Goal: Task Accomplishment & Management: Use online tool/utility

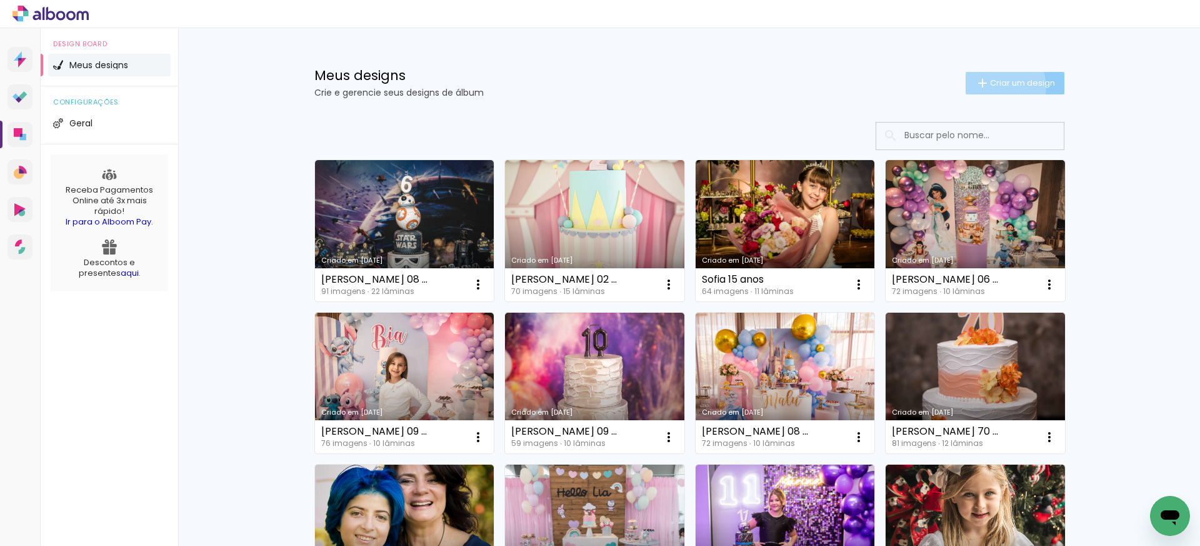
click at [998, 86] on span "Criar um design" at bounding box center [1022, 83] width 65 height 8
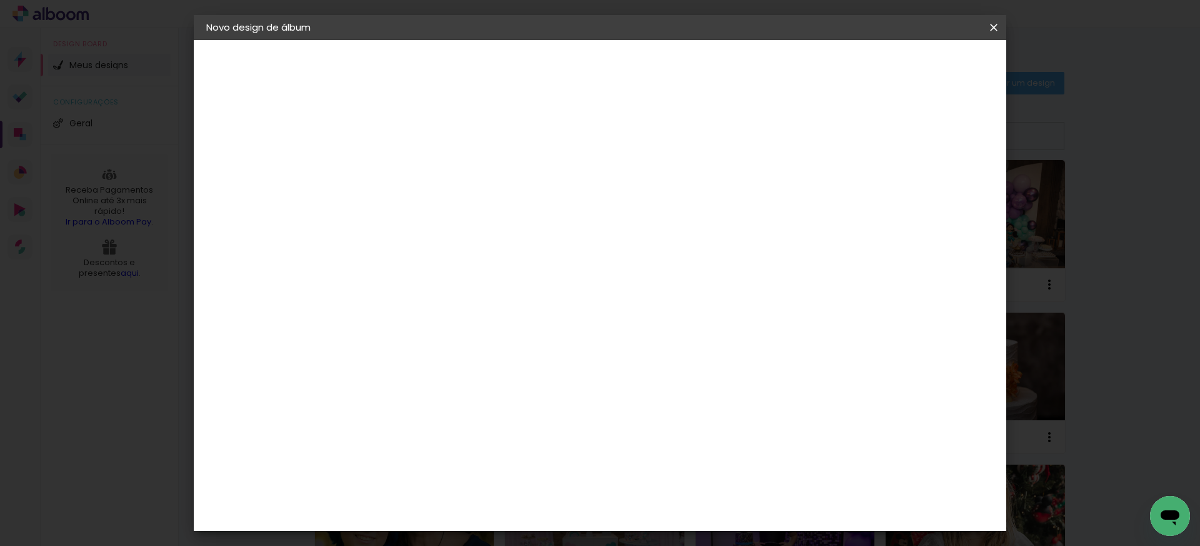
click at [411, 168] on input at bounding box center [411, 167] width 0 height 19
type input "[PERSON_NAME] e Isa"
type paper-input "[PERSON_NAME] e Isa"
click at [993, 28] on iron-icon at bounding box center [994, 27] width 15 height 13
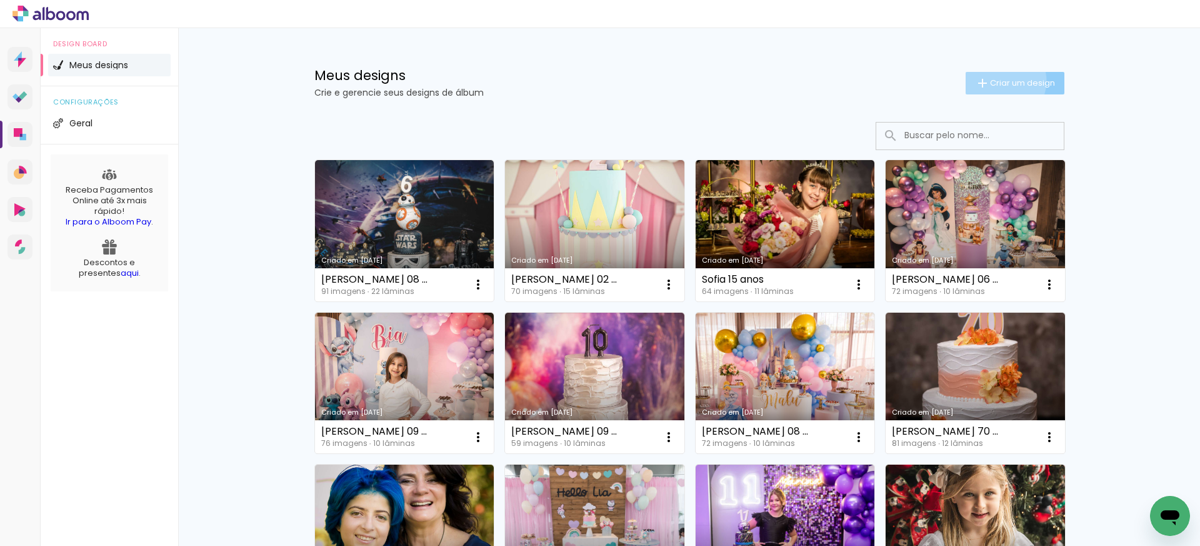
click at [1002, 81] on span "Criar um design" at bounding box center [1022, 83] width 65 height 8
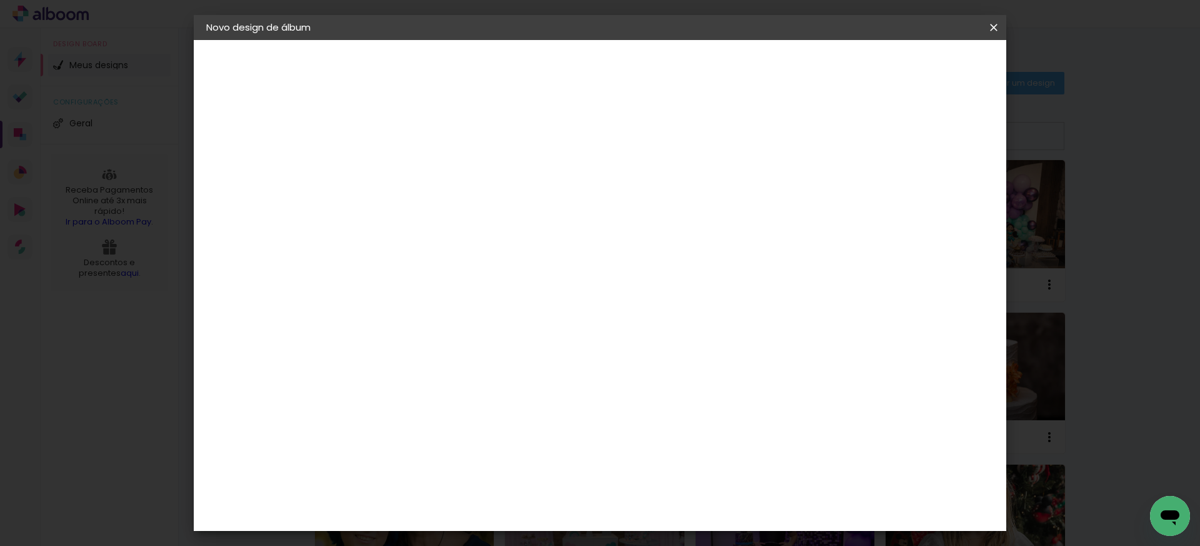
click at [411, 175] on input "[PERSON_NAME] e Isa" at bounding box center [411, 167] width 0 height 19
click at [0, 0] on slot "Avançar" at bounding box center [0, 0] width 0 height 0
click at [478, 448] on paper-item "Ticcolor" at bounding box center [442, 462] width 135 height 28
click at [0, 0] on slot "Avançar" at bounding box center [0, 0] width 0 height 0
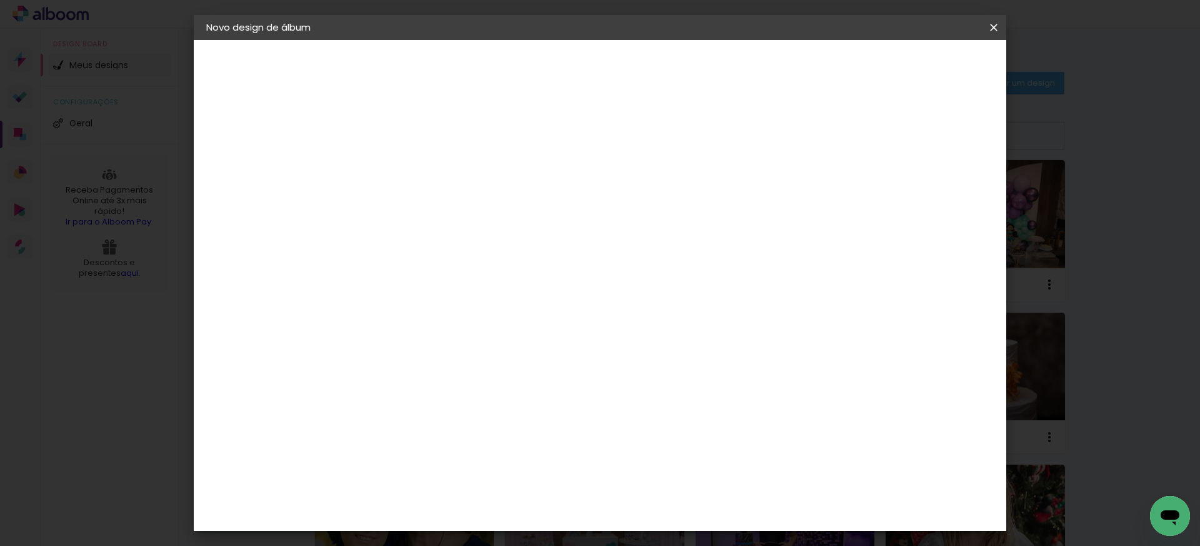
click at [479, 203] on paper-input-container "Linha" at bounding box center [442, 219] width 73 height 32
click at [606, 230] on paper-item "Prime" at bounding box center [681, 232] width 250 height 25
type input "Prime"
click at [495, 356] on span "20 × 30" at bounding box center [466, 372] width 58 height 33
click at [0, 0] on slot "Avançar" at bounding box center [0, 0] width 0 height 0
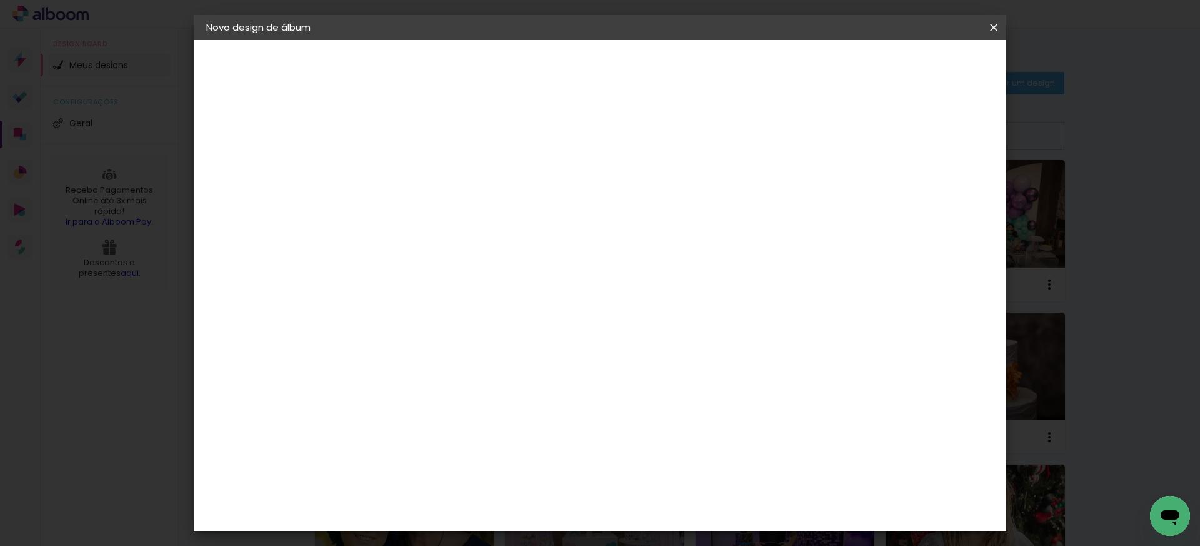
click at [855, 134] on div at bounding box center [848, 134] width 11 height 11
type paper-checkbox "on"
click at [925, 65] on span "Iniciar design" at bounding box center [896, 66] width 57 height 9
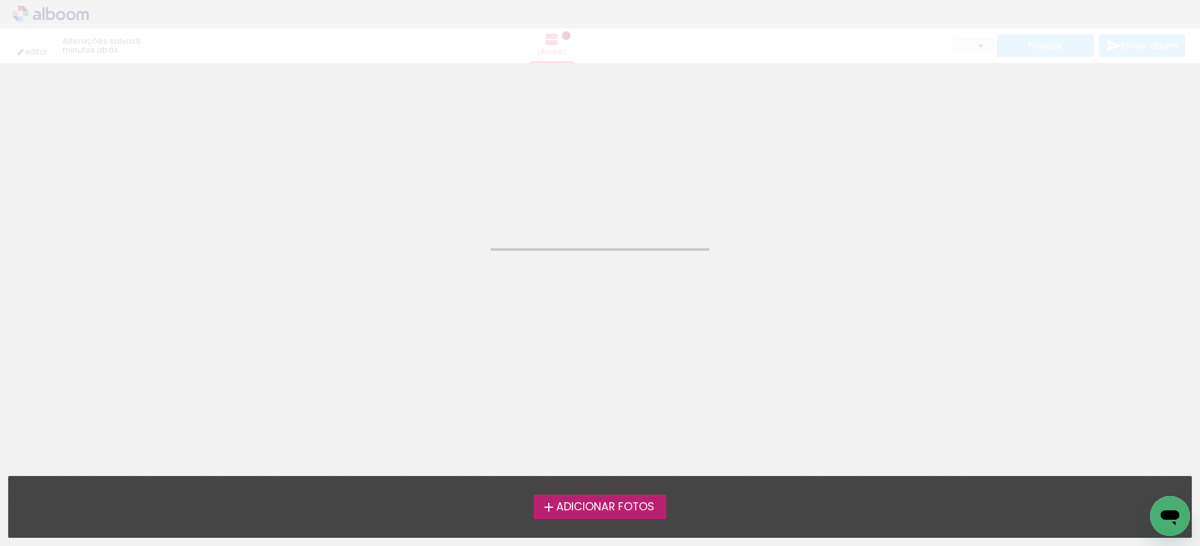
click at [590, 510] on span "Adicionar Fotos" at bounding box center [605, 506] width 98 height 11
click at [0, 0] on input "file" at bounding box center [0, 0] width 0 height 0
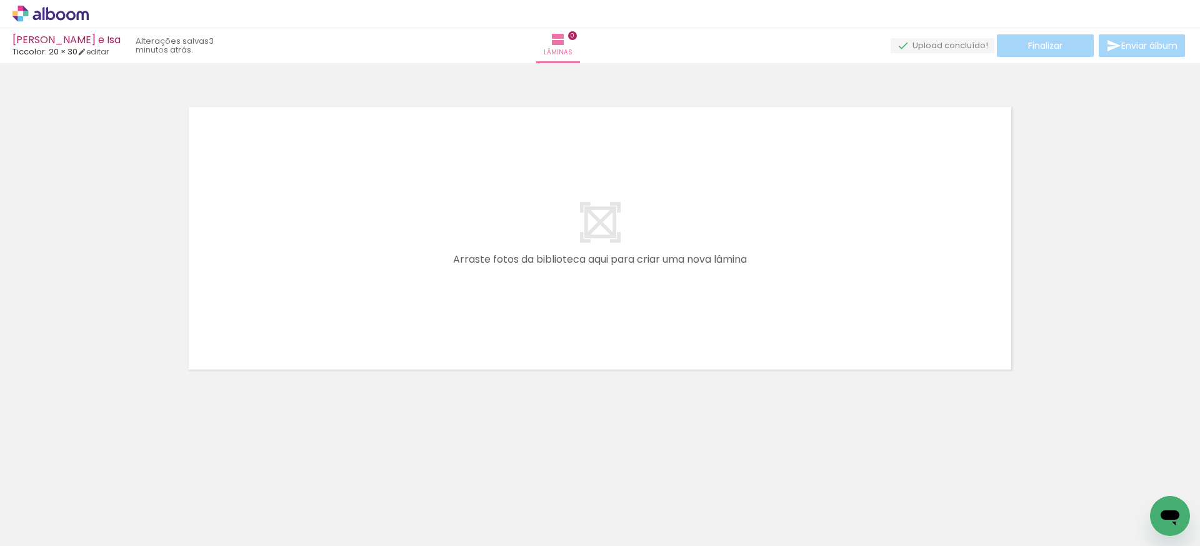
click at [58, 13] on icon at bounding box center [60, 15] width 9 height 9
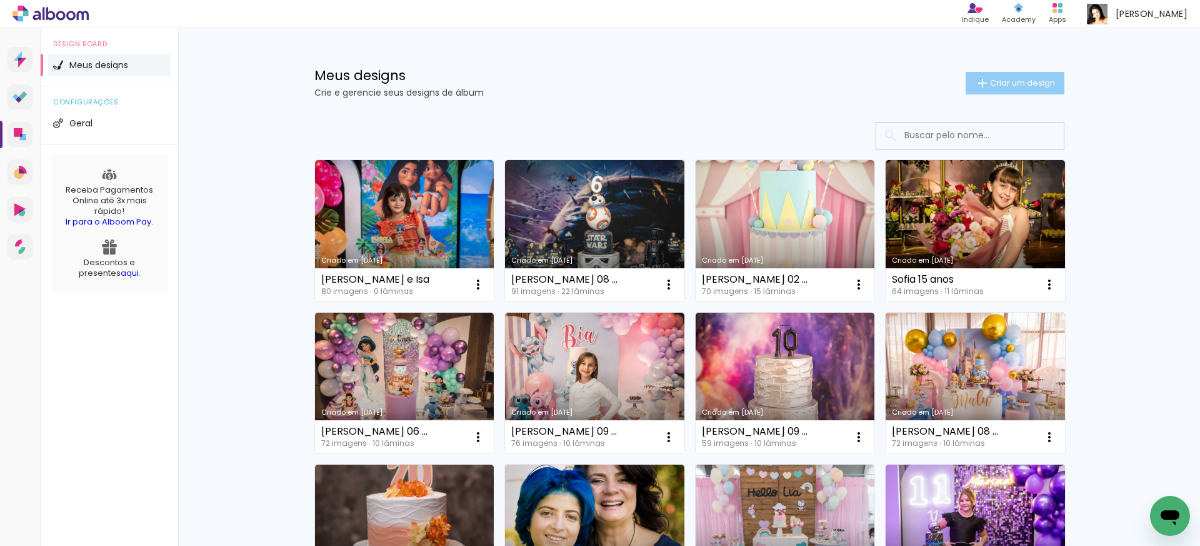
click at [1005, 81] on span "Criar um design" at bounding box center [1022, 83] width 65 height 8
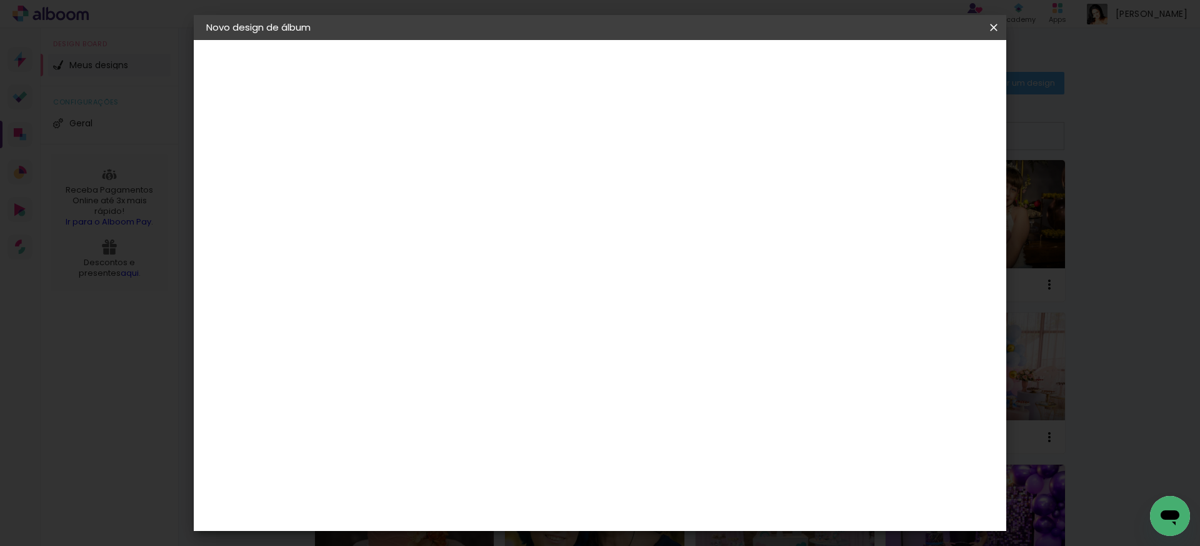
click at [411, 163] on input at bounding box center [411, 167] width 0 height 19
type input "Niver Victor 0"
type paper-input "Niver Victor 0"
type input "[PERSON_NAME] 08 anos"
type paper-input "[PERSON_NAME] 08 anos"
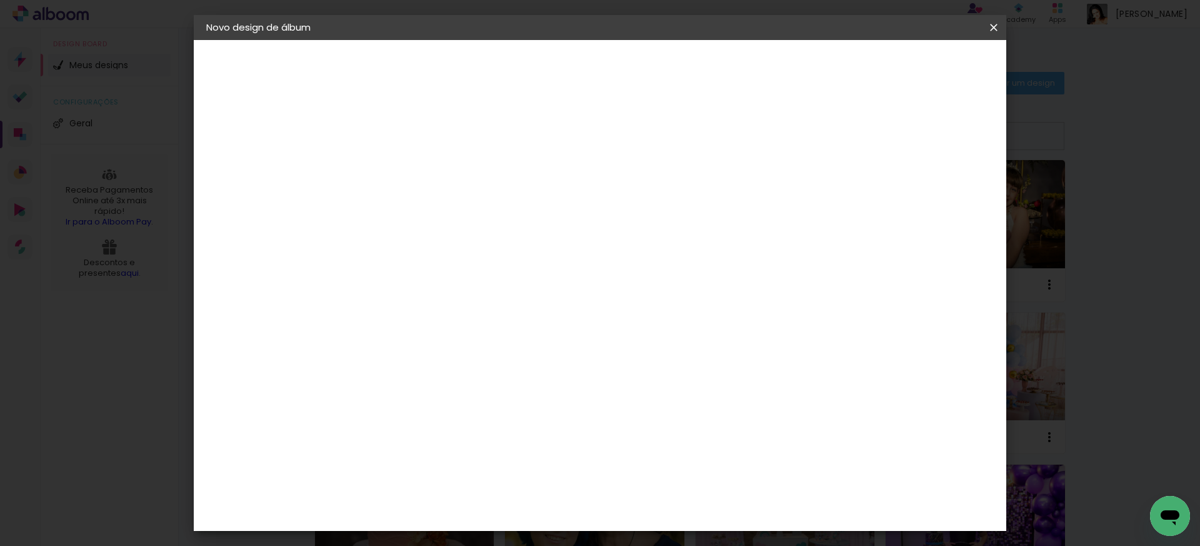
click at [0, 0] on slot "Avançar" at bounding box center [0, 0] width 0 height 0
click at [443, 502] on div "Ticcolor" at bounding box center [423, 507] width 40 height 10
click at [0, 0] on slot "Avançar" at bounding box center [0, 0] width 0 height 0
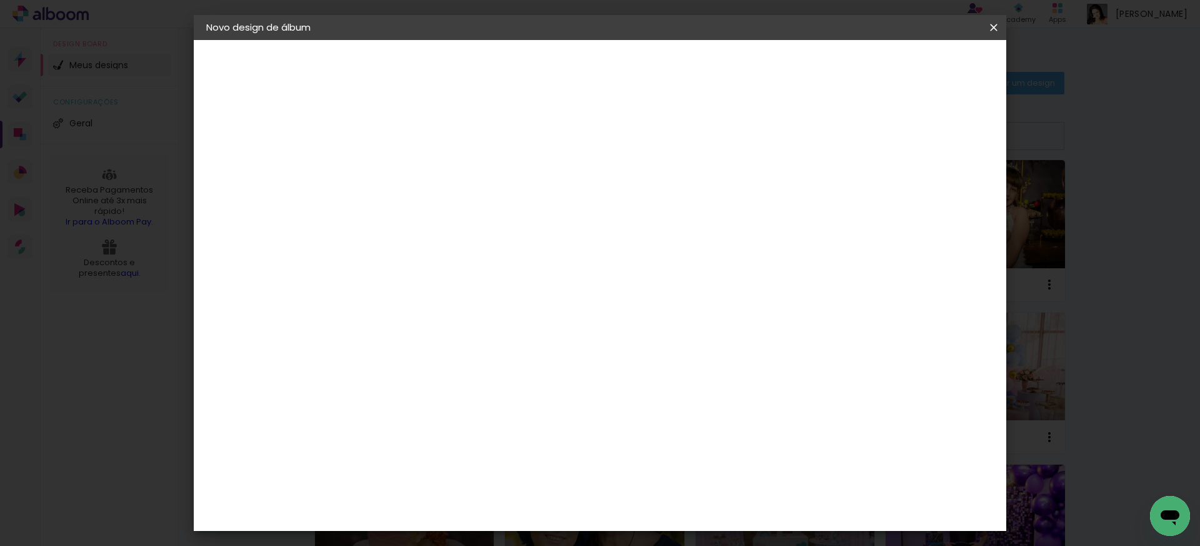
click at [479, 211] on paper-input-container "Linha" at bounding box center [442, 219] width 73 height 32
click at [638, 236] on paper-item "Prime" at bounding box center [681, 232] width 250 height 25
type input "Prime"
click at [495, 356] on span "20 × 30" at bounding box center [466, 372] width 58 height 33
click at [615, 73] on paper-button "Avançar" at bounding box center [583, 66] width 61 height 21
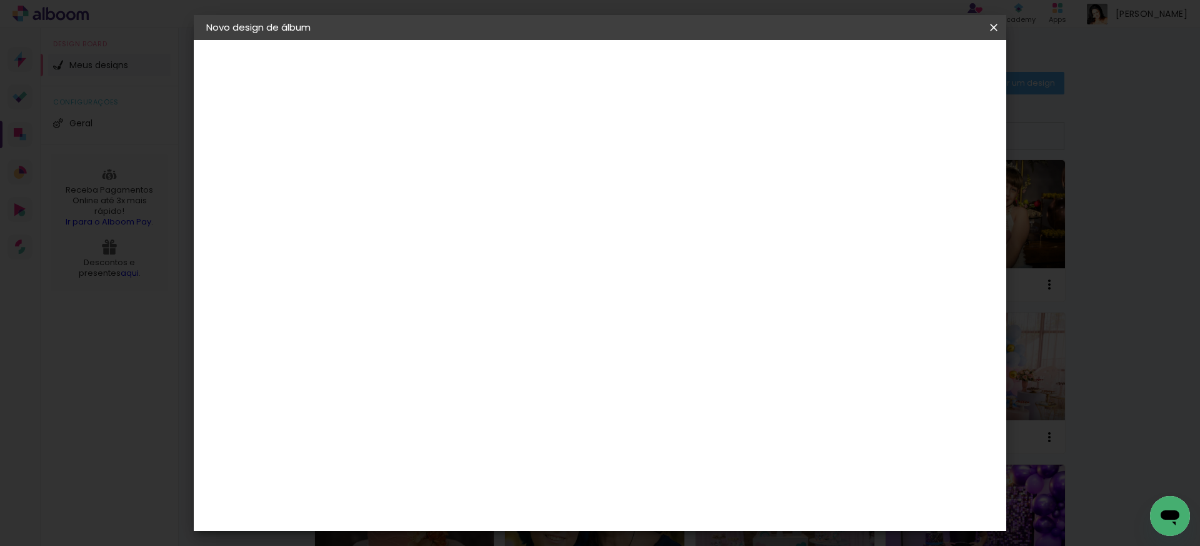
click at [0, 0] on slot "Mostrar sangria" at bounding box center [0, 0] width 0 height 0
type paper-checkbox "on"
click at [938, 76] on paper-button "Iniciar design" at bounding box center [897, 66] width 82 height 21
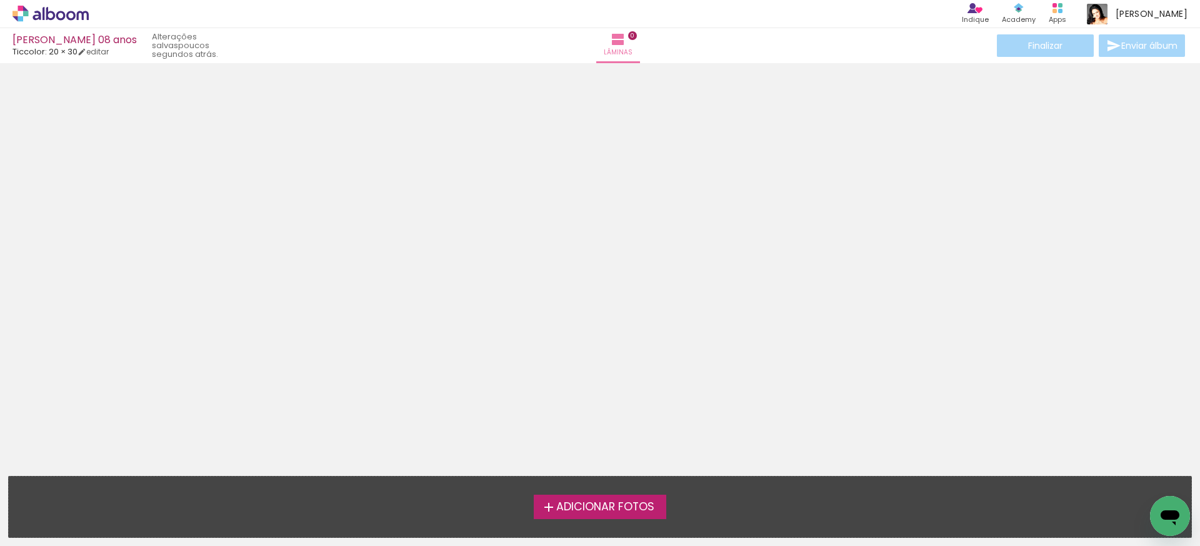
click at [568, 511] on span "Adicionar Fotos" at bounding box center [605, 506] width 98 height 11
click at [0, 0] on input "file" at bounding box center [0, 0] width 0 height 0
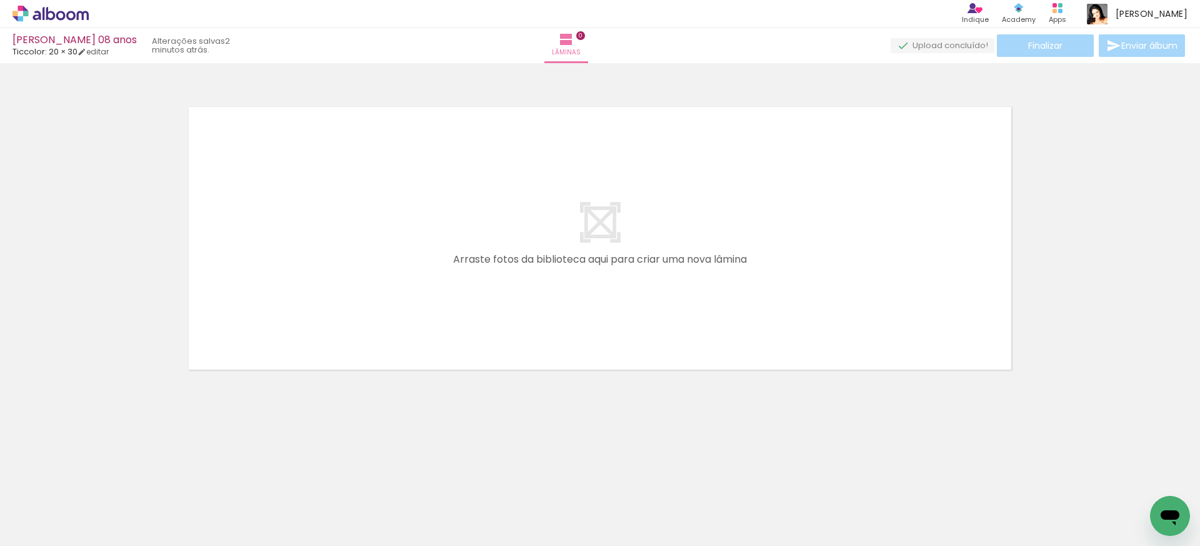
click at [78, 10] on icon at bounding box center [51, 14] width 76 height 16
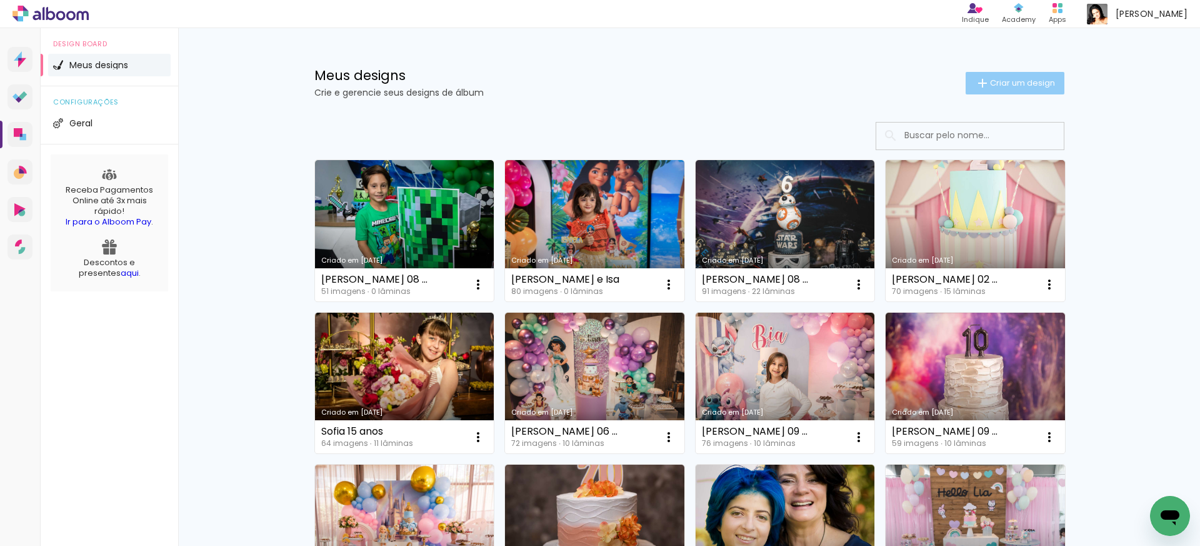
click at [1020, 87] on span "Criar um design" at bounding box center [1022, 83] width 65 height 8
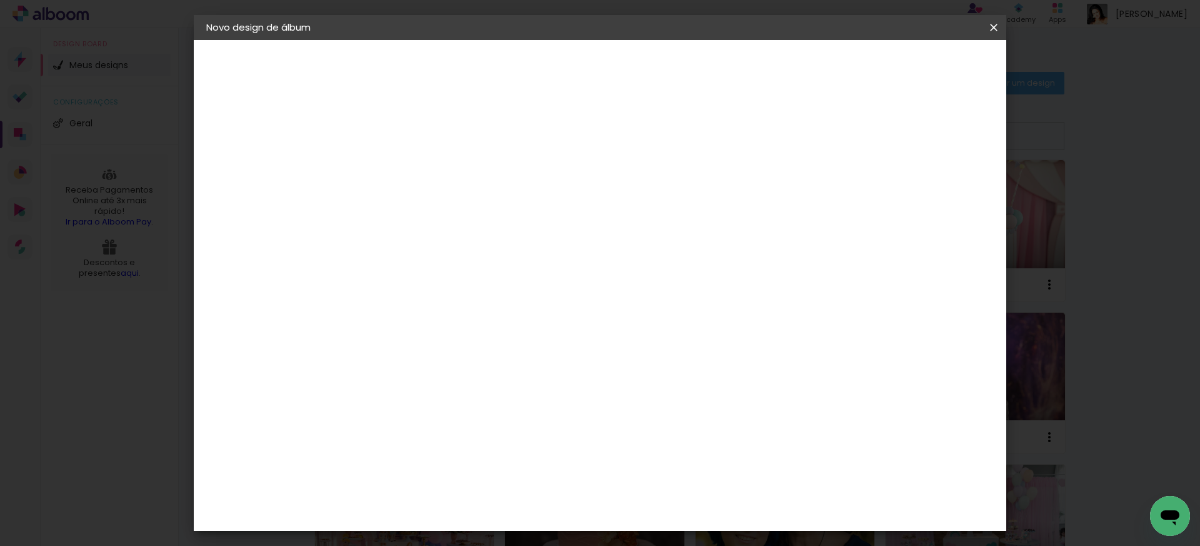
click at [411, 168] on input at bounding box center [411, 167] width 0 height 19
type input "[PERSON_NAME]"
type paper-input "[PERSON_NAME]"
type input "[PERSON_NAME] 10 anos"
type paper-input "[PERSON_NAME] 10 anos"
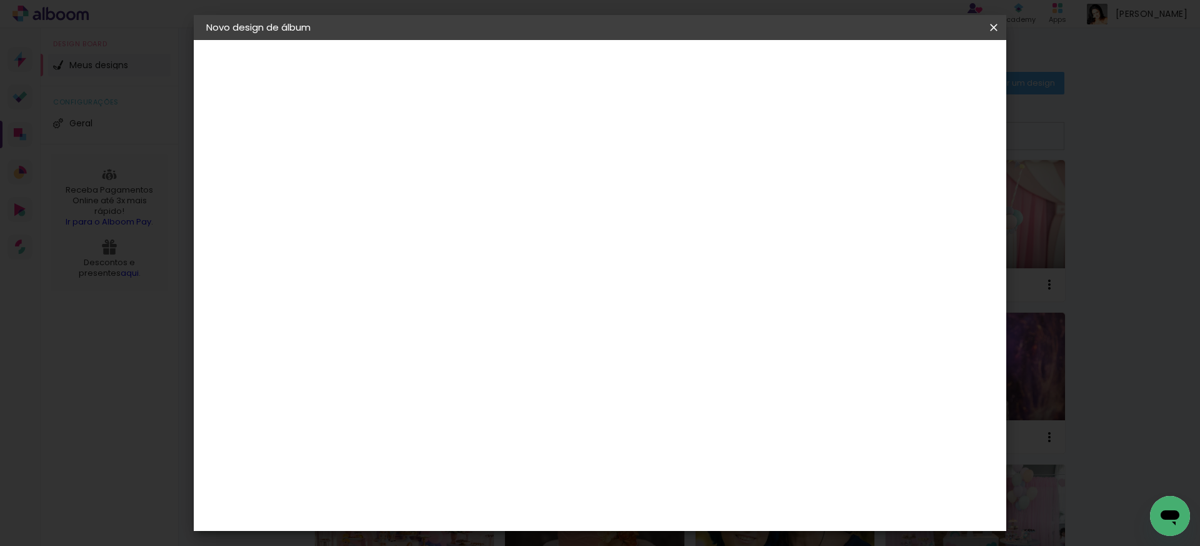
click at [0, 0] on slot "Avançar" at bounding box center [0, 0] width 0 height 0
click at [443, 545] on div "Ticcolor" at bounding box center [423, 551] width 40 height 10
click at [0, 0] on slot "Avançar" at bounding box center [0, 0] width 0 height 0
click at [479, 219] on paper-input-container "Linha" at bounding box center [442, 219] width 73 height 32
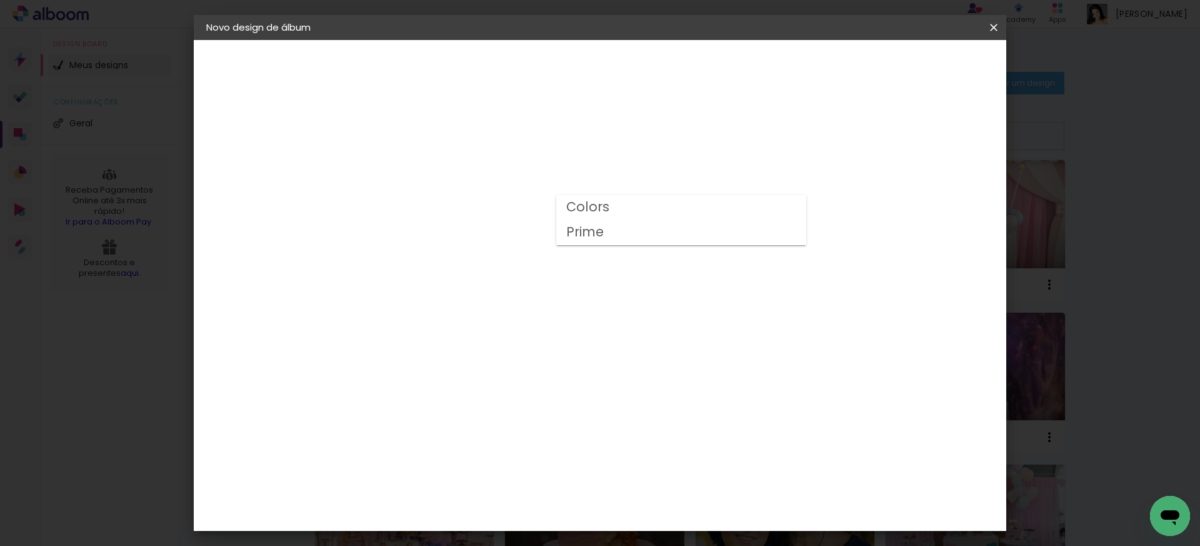
click at [0, 0] on slot "Prime" at bounding box center [0, 0] width 0 height 0
type input "Prime"
click at [495, 356] on span "20 × 30" at bounding box center [466, 372] width 58 height 33
click at [0, 0] on slot "Avançar" at bounding box center [0, 0] width 0 height 0
click at [905, 133] on div "Mostrar sangria" at bounding box center [896, 136] width 83 height 16
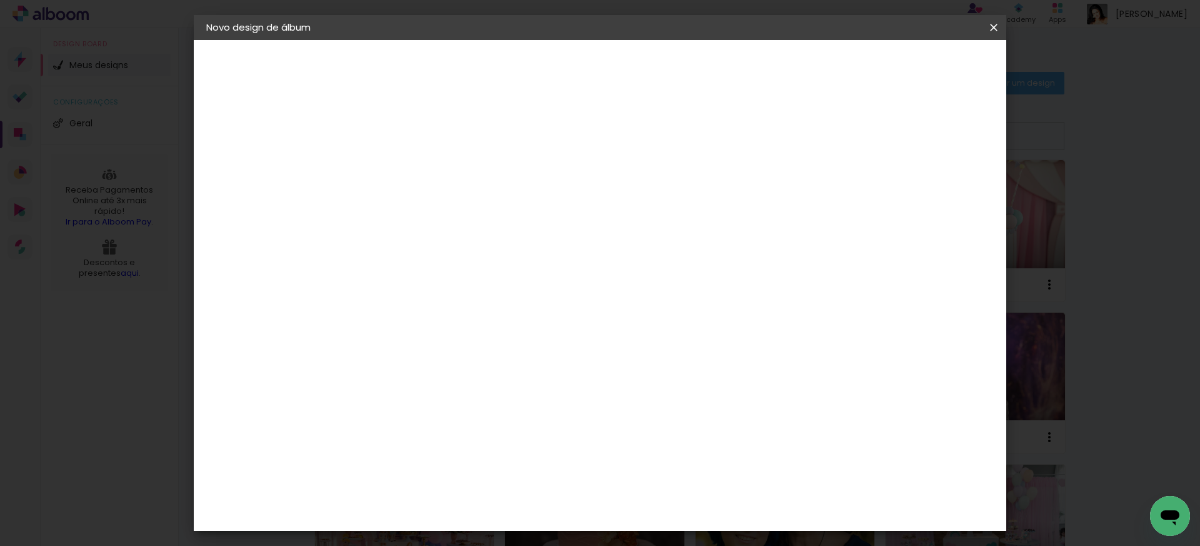
type paper-checkbox "on"
click at [925, 65] on span "Iniciar design" at bounding box center [896, 66] width 57 height 9
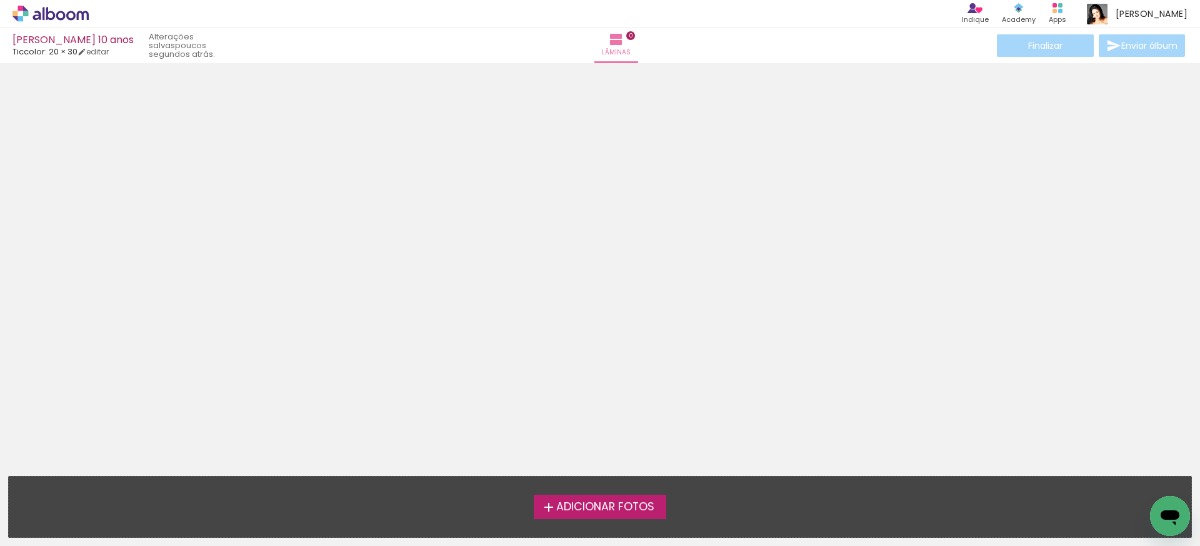
click at [608, 522] on div "Adicionar Fotos Solte suas fotos aqui..." at bounding box center [600, 506] width 1183 height 61
click at [599, 505] on span "Adicionar Fotos" at bounding box center [605, 506] width 98 height 11
click at [0, 0] on input "file" at bounding box center [0, 0] width 0 height 0
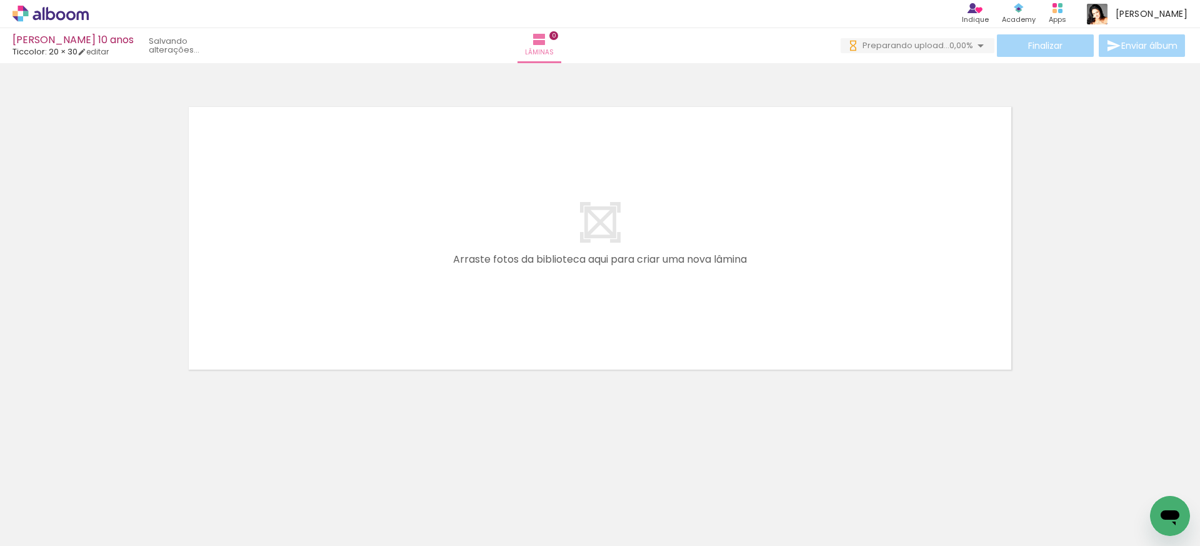
click at [29, 531] on span "Adicionar Fotos" at bounding box center [45, 529] width 38 height 14
click at [0, 0] on input "file" at bounding box center [0, 0] width 0 height 0
click at [43, 528] on span "Adicionar Fotos" at bounding box center [45, 529] width 38 height 14
click at [0, 0] on input "file" at bounding box center [0, 0] width 0 height 0
click at [70, 16] on icon at bounding box center [51, 14] width 76 height 16
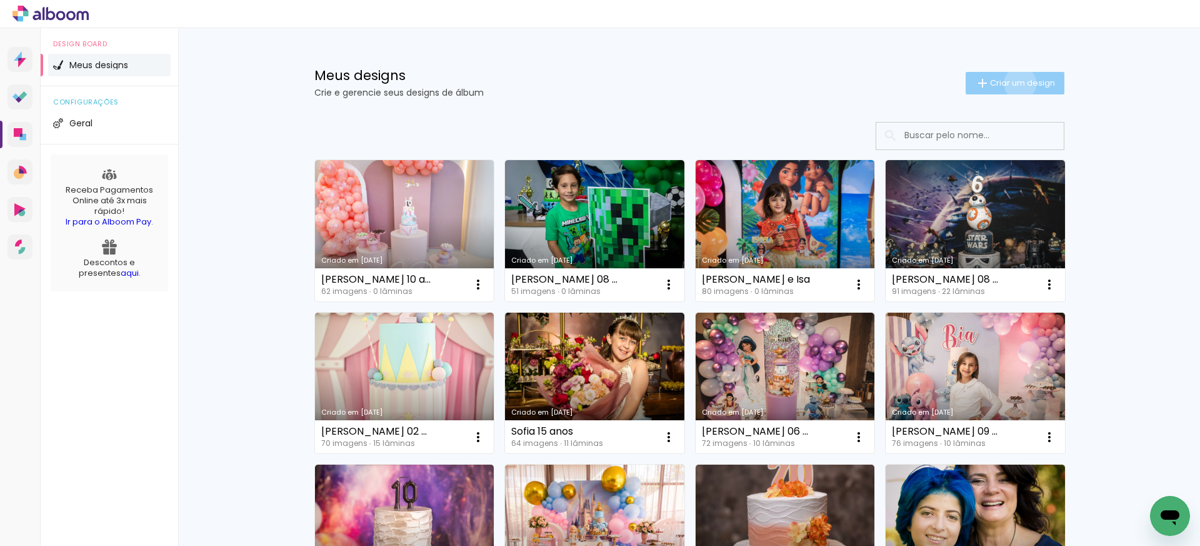
click at [1018, 83] on span "Criar um design" at bounding box center [1022, 83] width 65 height 8
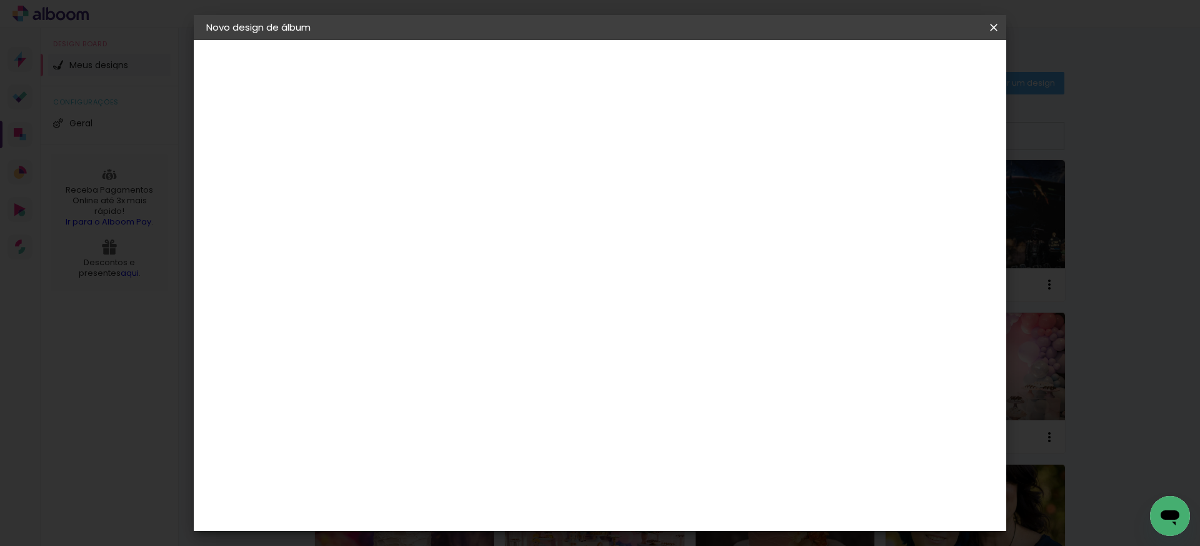
click at [411, 173] on input at bounding box center [411, 167] width 0 height 19
type input "Niver Giovanna e Juliana"
type paper-input "Niver Giovanna e Juliana"
click at [0, 0] on slot "Avançar" at bounding box center [0, 0] width 0 height 0
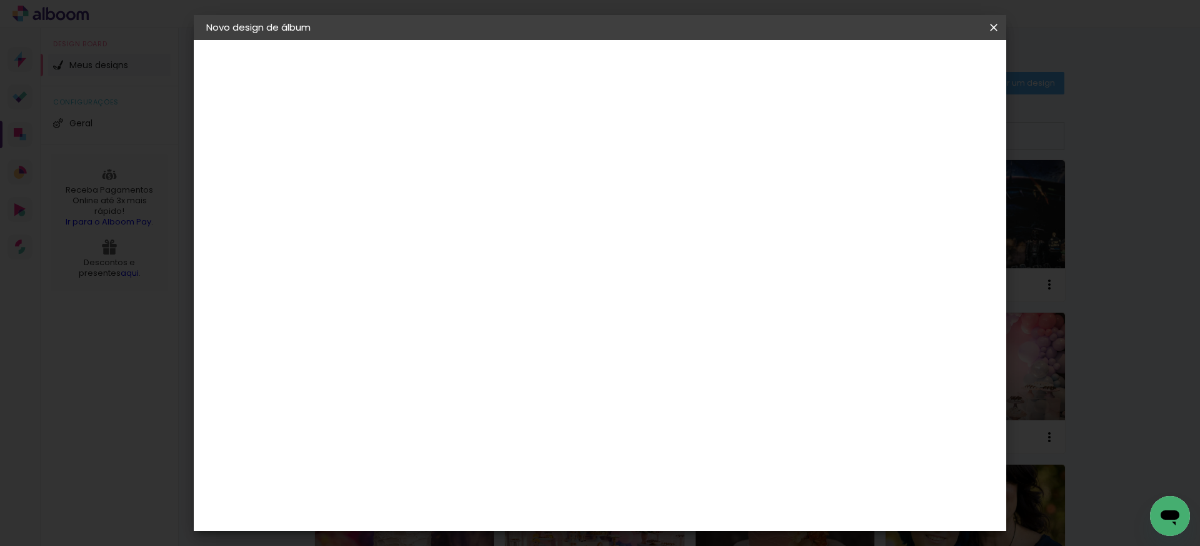
click at [0, 0] on slot "Avançar" at bounding box center [0, 0] width 0 height 0
click at [460, 208] on input "text" at bounding box center [435, 217] width 49 height 19
click at [611, 231] on paper-item "Prime" at bounding box center [681, 232] width 250 height 25
type input "Prime"
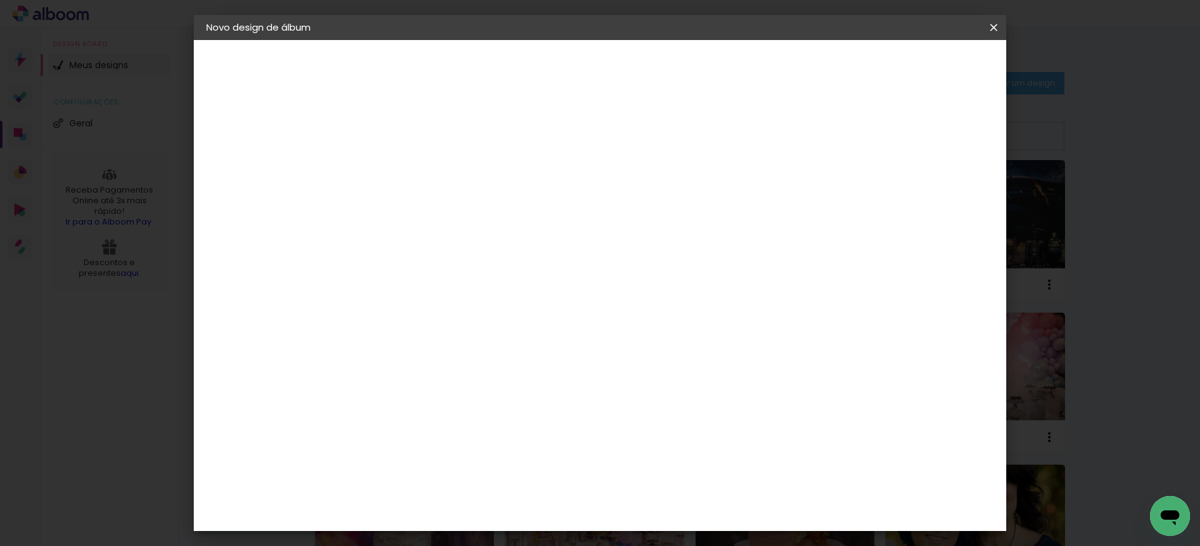
click at [495, 356] on span "20 × 30" at bounding box center [466, 372] width 58 height 33
click at [0, 0] on slot "Avançar" at bounding box center [0, 0] width 0 height 0
click at [855, 138] on div at bounding box center [848, 134] width 11 height 11
type paper-checkbox "on"
click at [925, 67] on span "Iniciar design" at bounding box center [896, 66] width 57 height 9
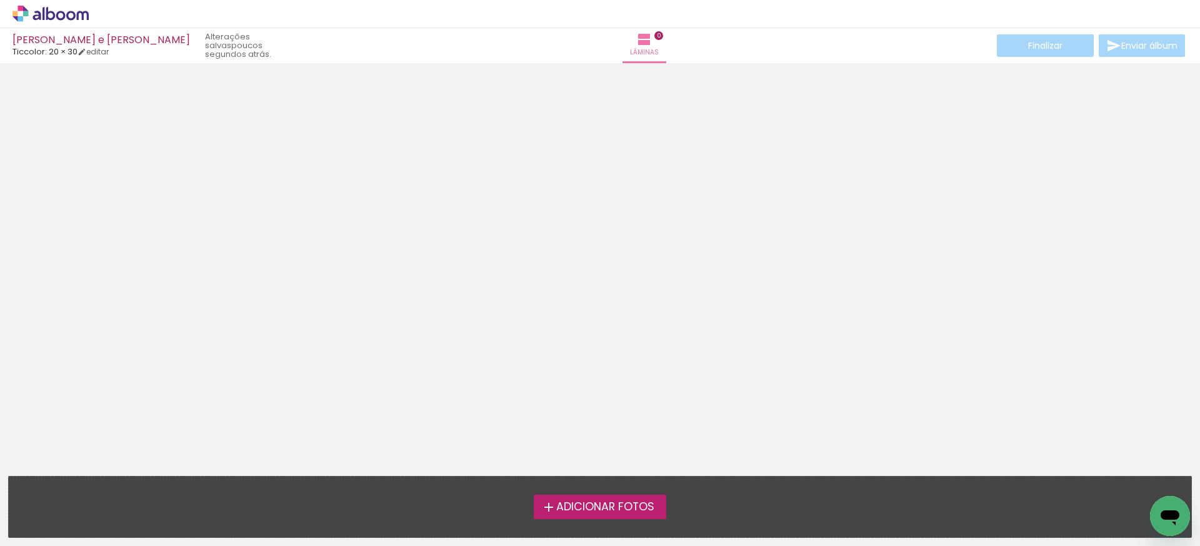
click at [599, 515] on label "Adicionar Fotos" at bounding box center [600, 507] width 133 height 24
click at [0, 0] on input "file" at bounding box center [0, 0] width 0 height 0
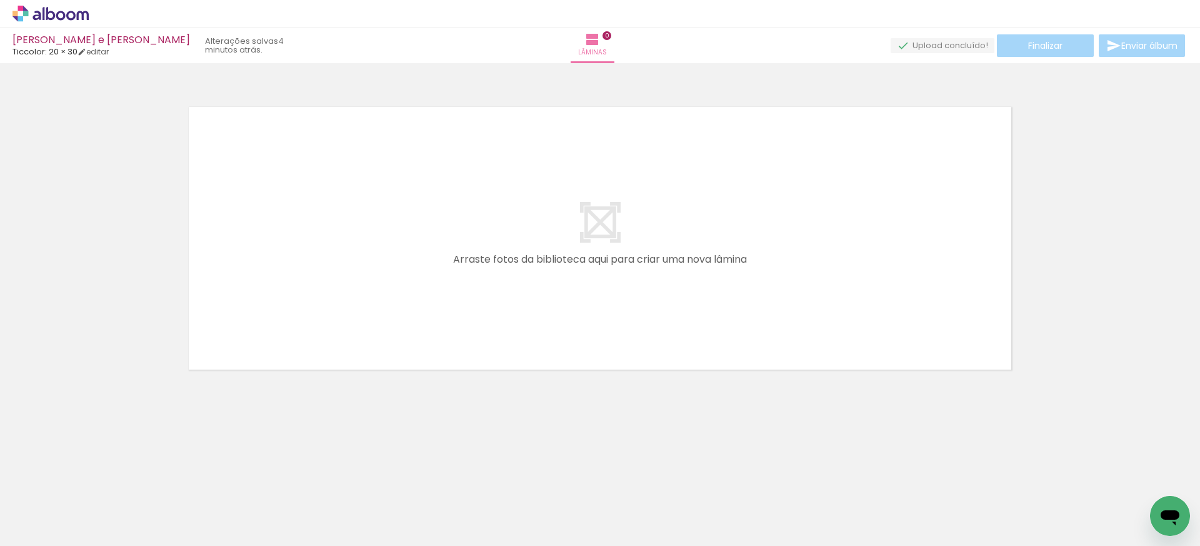
click at [61, 13] on icon at bounding box center [60, 15] width 9 height 9
